Goal: Navigation & Orientation: Find specific page/section

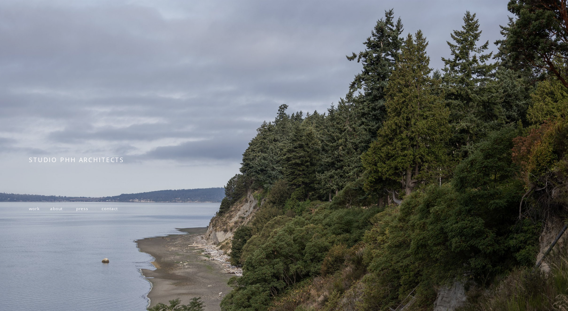
click at [58, 209] on span "about" at bounding box center [56, 209] width 13 height 6
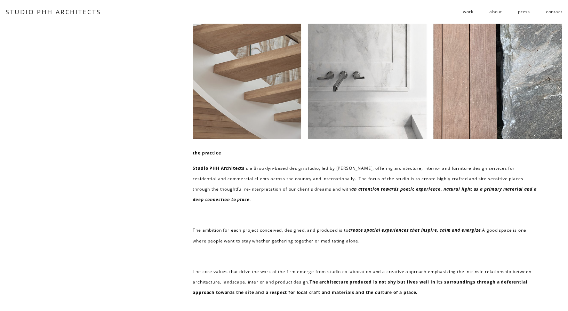
click at [467, 11] on span "work" at bounding box center [468, 12] width 10 height 10
click at [0, 0] on span "residential" at bounding box center [0, 0] width 0 height 0
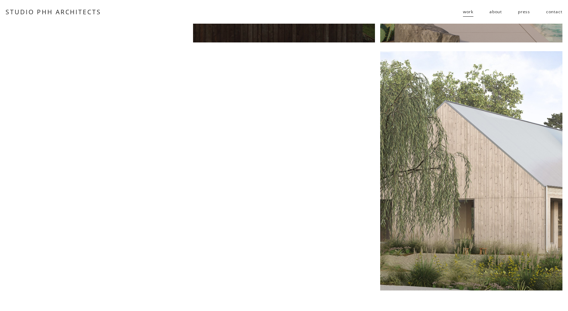
scroll to position [379, 0]
